Goal: Navigation & Orientation: Understand site structure

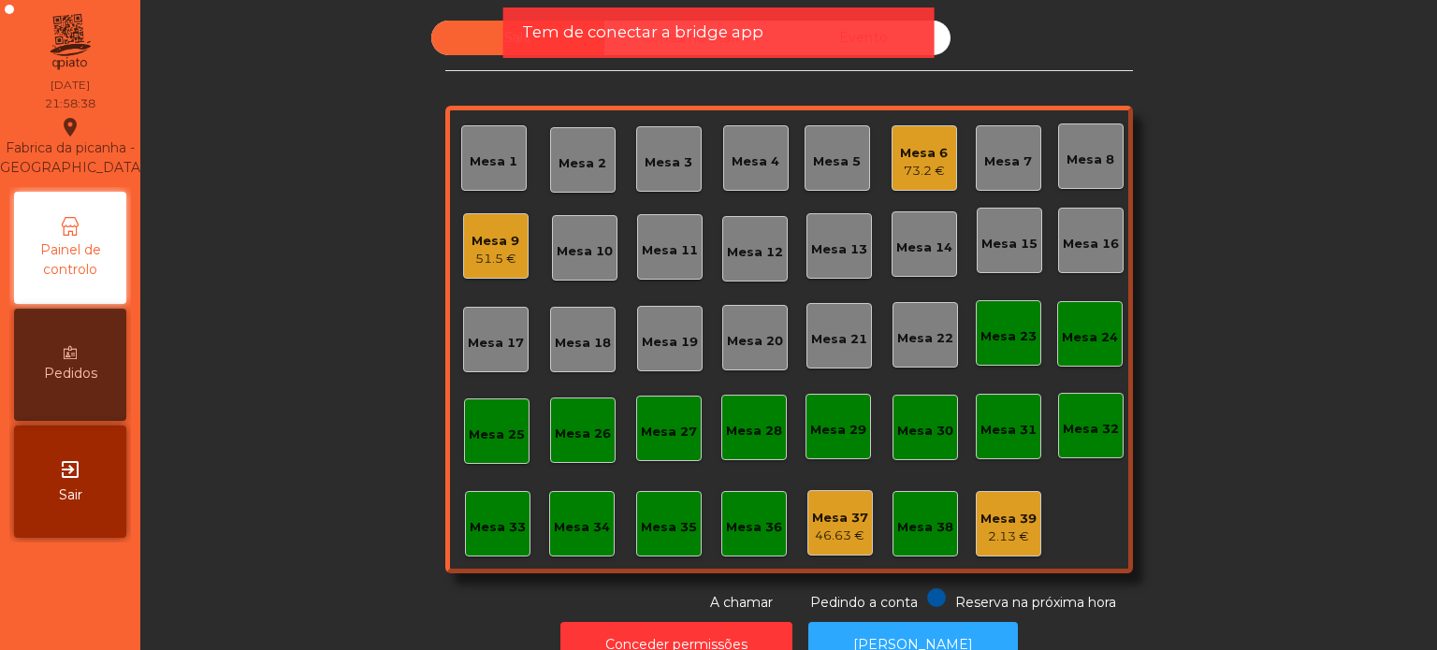
click at [647, 44] on div "Tem de conectar a bridge app" at bounding box center [718, 32] width 431 height 51
click at [662, 31] on span "Tem de conectar a bridge app" at bounding box center [642, 32] width 241 height 23
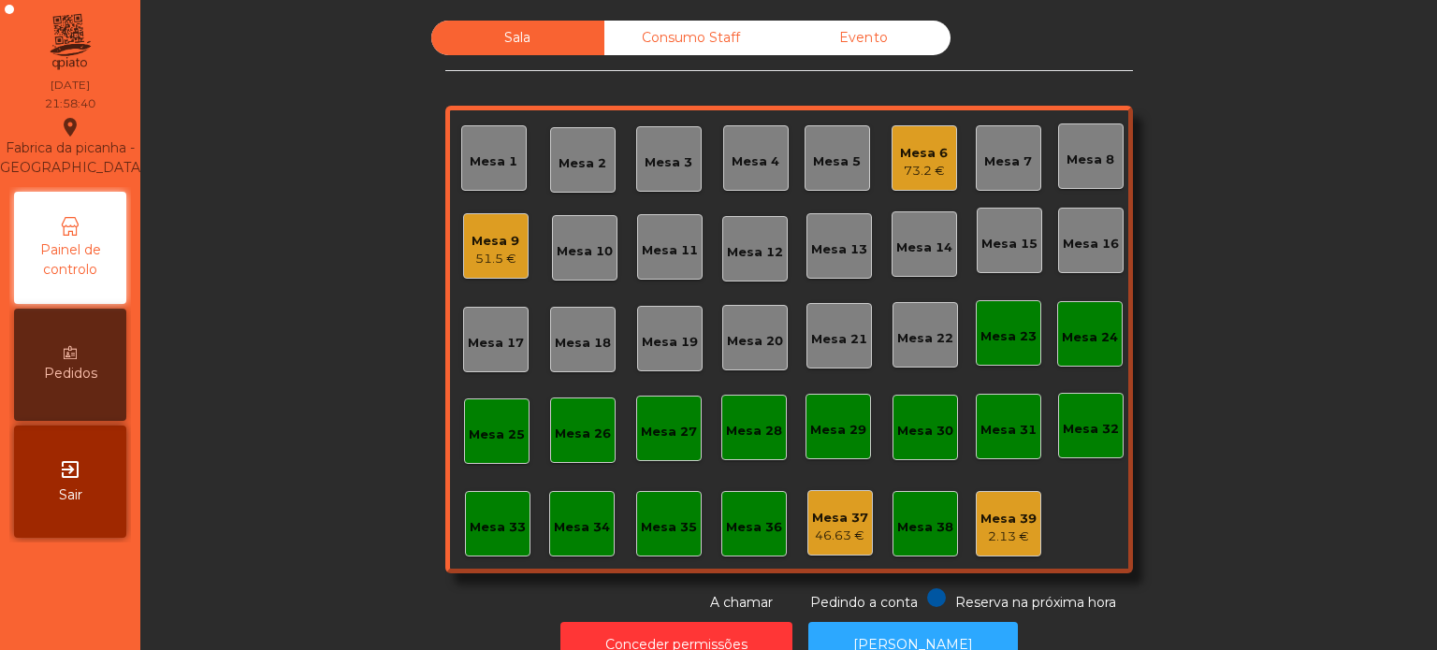
click at [662, 31] on div "Consumo Staff" at bounding box center [690, 38] width 173 height 35
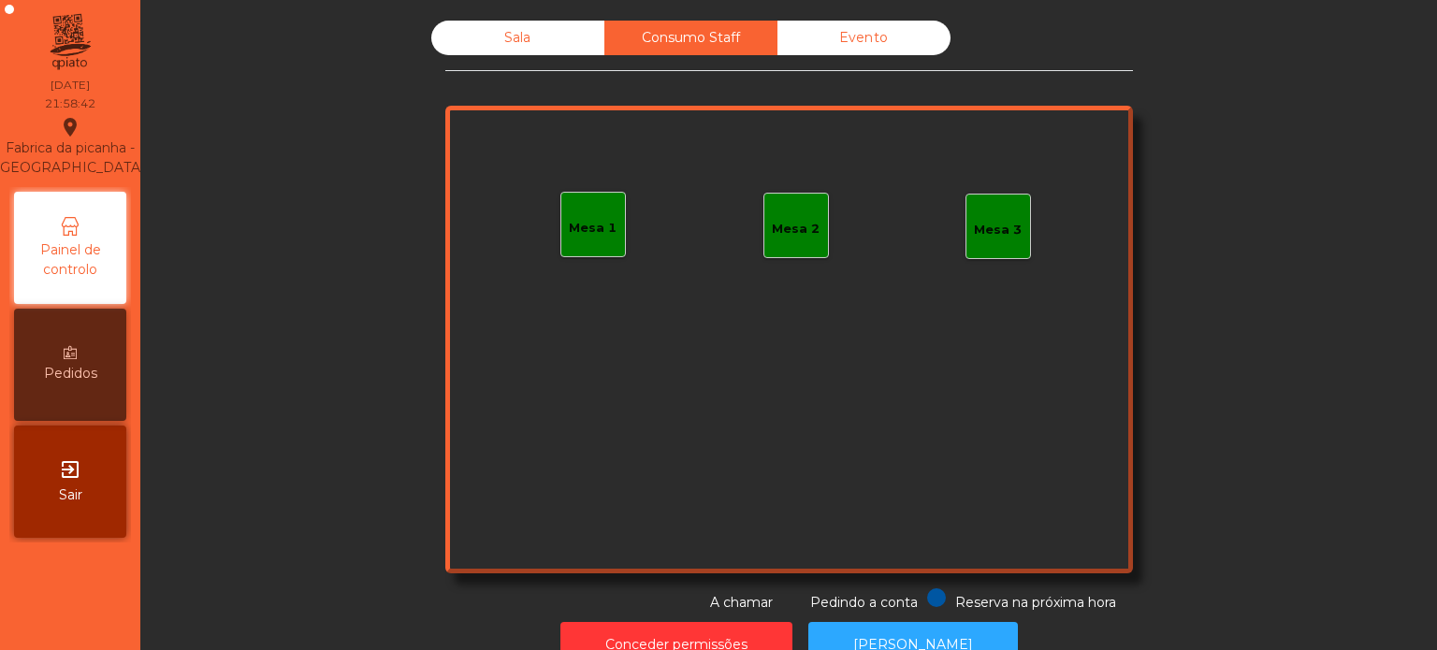
click at [788, 51] on div "Evento" at bounding box center [863, 38] width 173 height 35
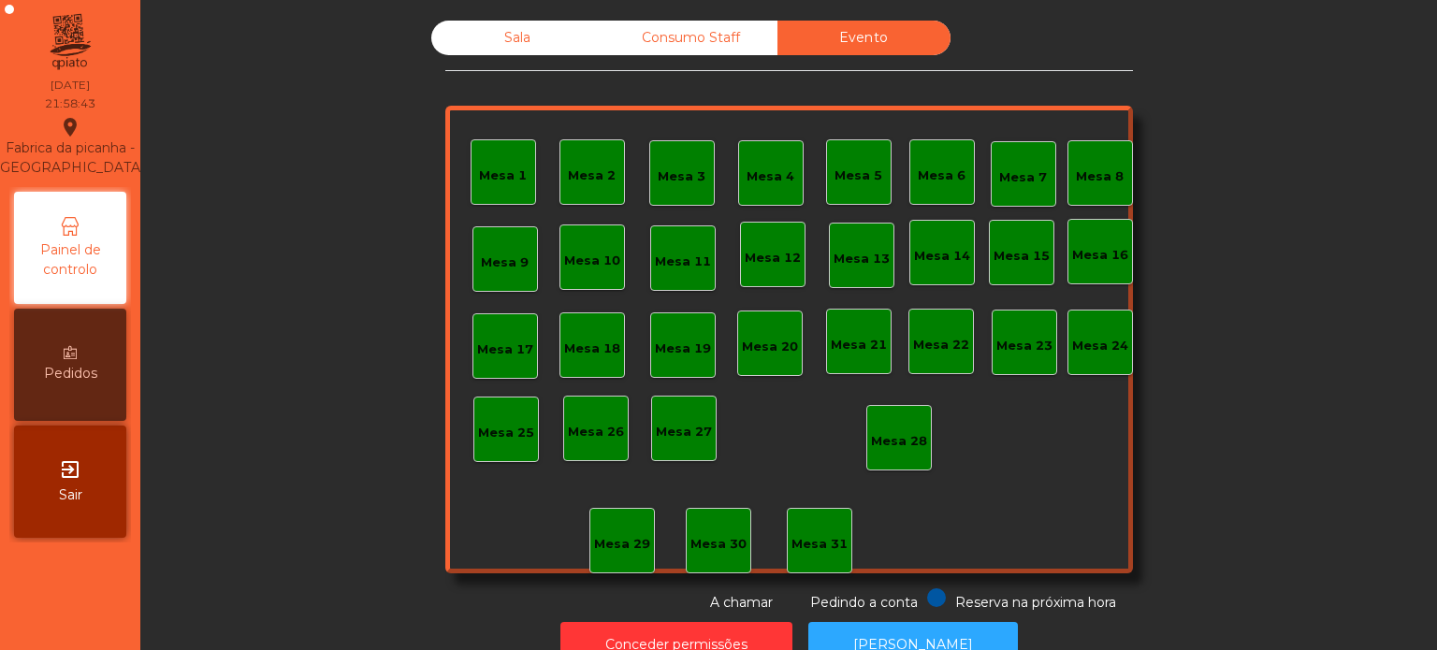
click at [532, 47] on div "Sala" at bounding box center [517, 38] width 173 height 35
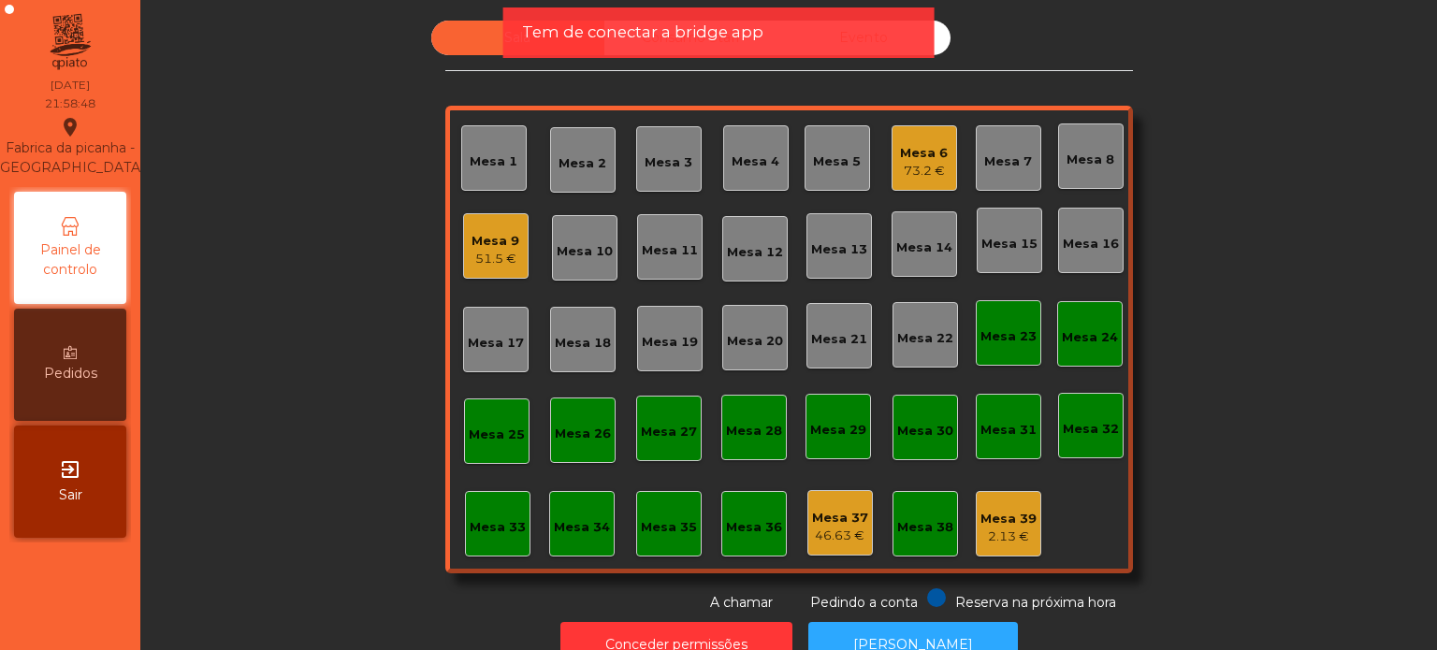
click at [660, 44] on div "Tem de conectar a bridge app" at bounding box center [718, 32] width 431 height 51
click at [654, 39] on span "Tem de conectar a bridge app" at bounding box center [642, 32] width 241 height 23
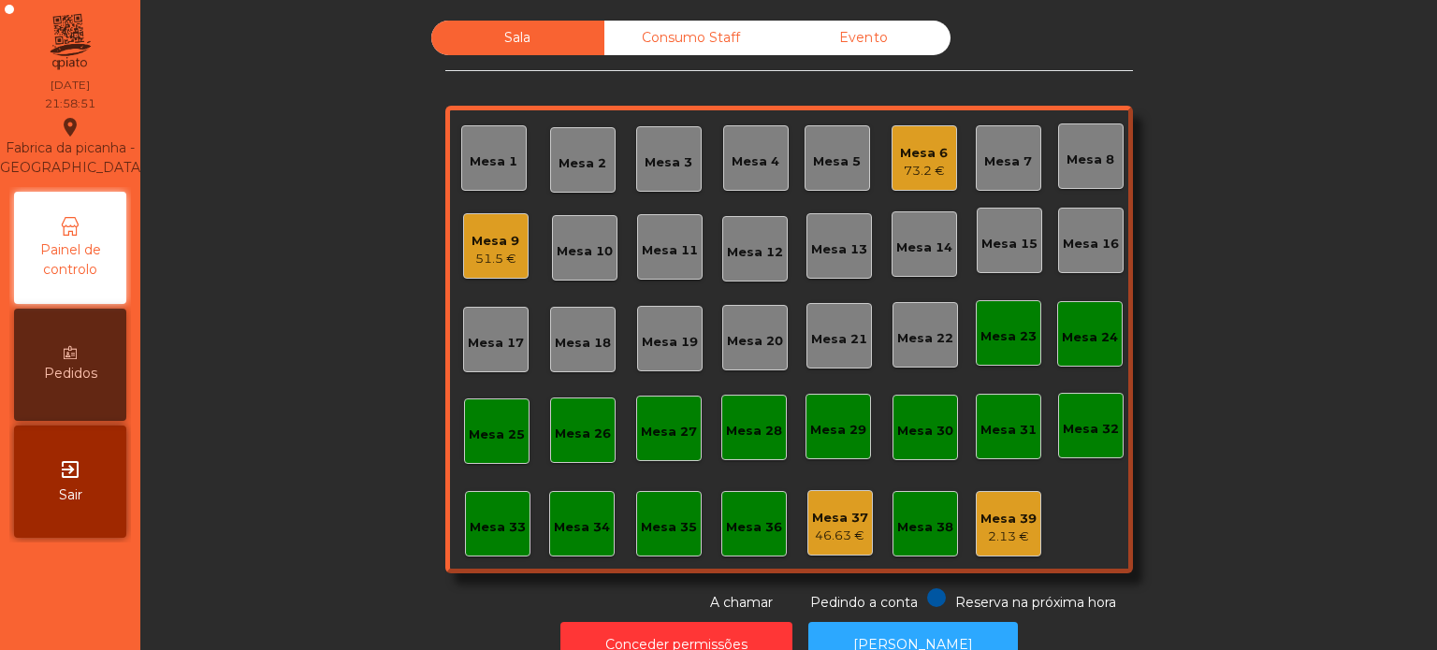
click at [654, 39] on div "Consumo Staff" at bounding box center [690, 38] width 173 height 35
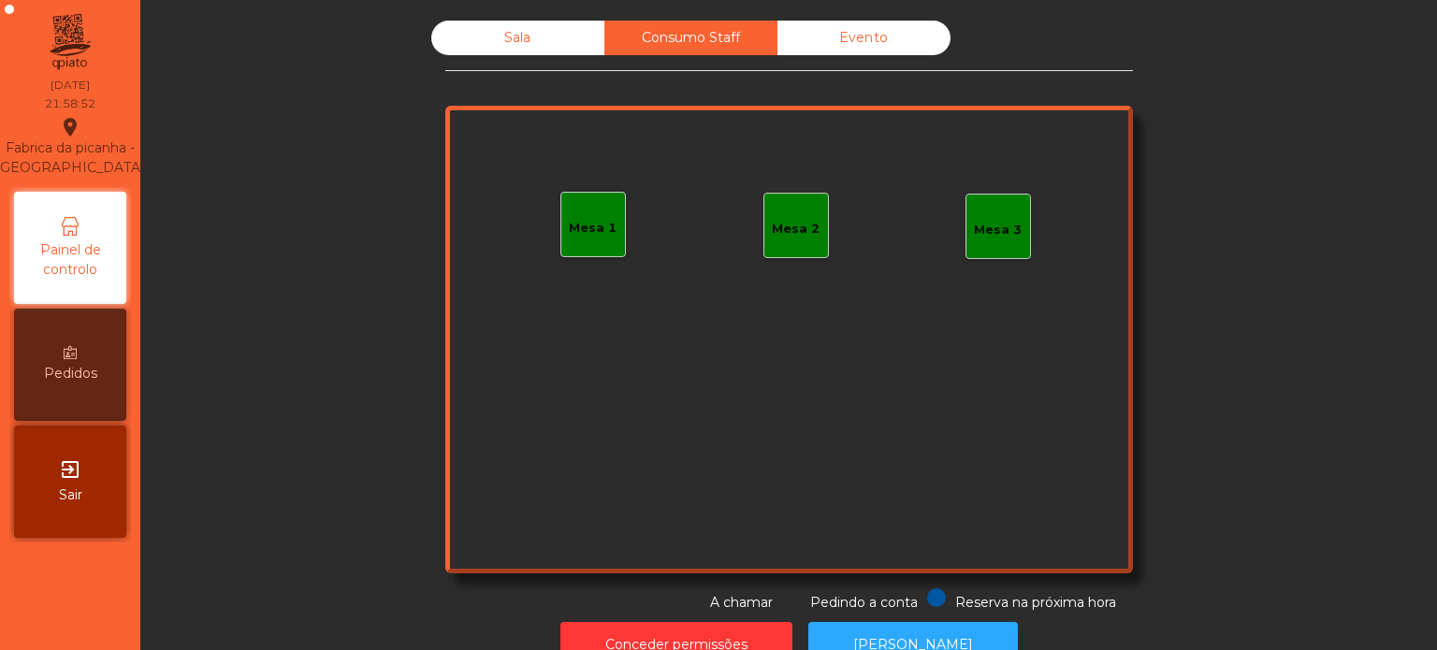
click at [530, 37] on div "Sala" at bounding box center [517, 38] width 173 height 35
